Goal: Find specific page/section: Find specific page/section

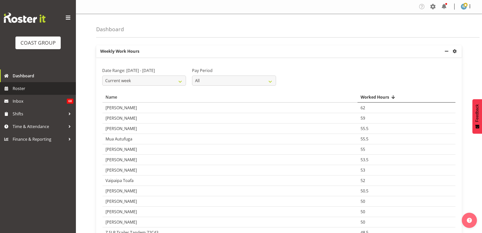
click at [41, 89] on span "Roster" at bounding box center [43, 89] width 61 height 8
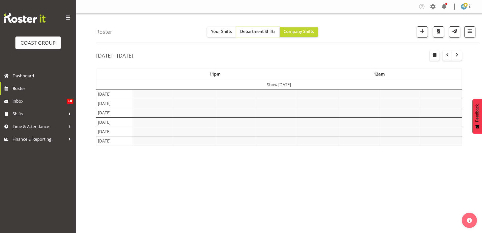
click at [257, 29] on span "Department Shifts" at bounding box center [257, 32] width 35 height 6
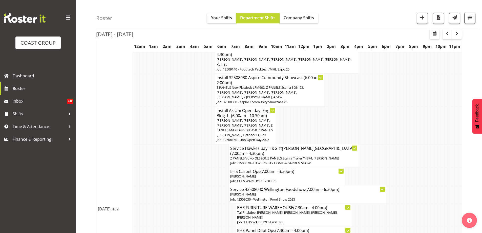
scroll to position [1190, 0]
